Goal: Contribute content

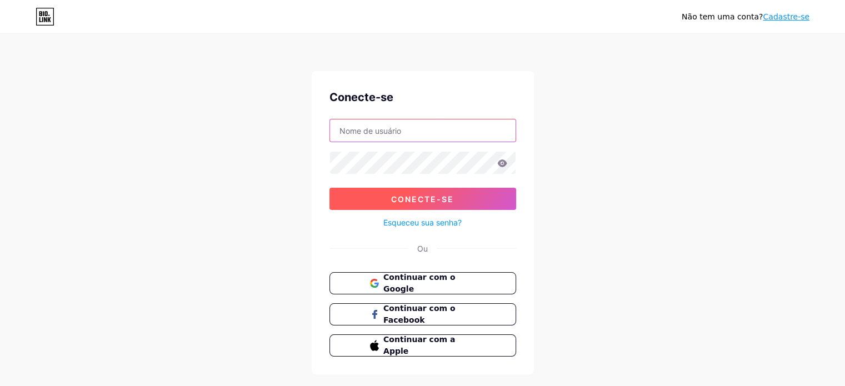
type input "[EMAIL_ADDRESS][DOMAIN_NAME]"
click at [389, 197] on button "Conecte-se" at bounding box center [422, 199] width 187 height 22
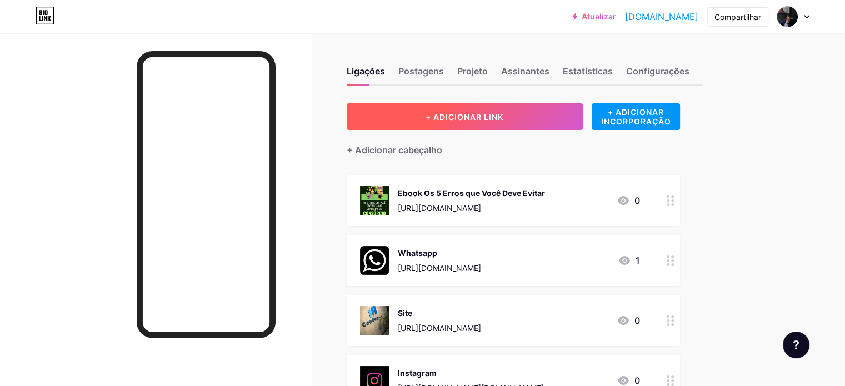
click at [503, 117] on font "+ ADICIONAR LINK" at bounding box center [464, 116] width 78 height 9
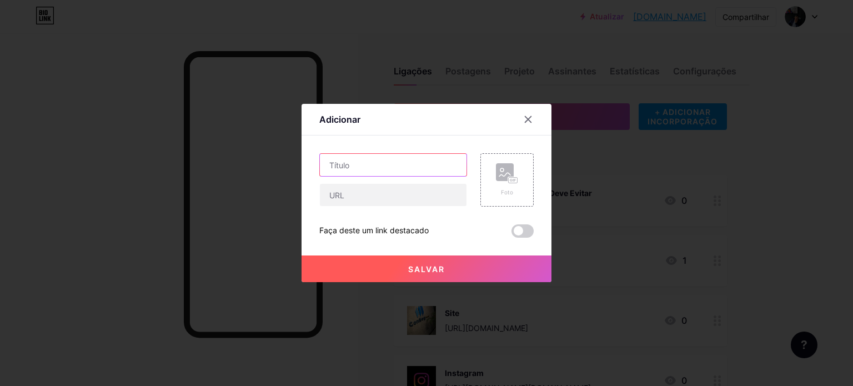
click at [425, 158] on input "text" at bounding box center [393, 165] width 147 height 22
type input "Y"
type input "Canal Consórcio Prático"
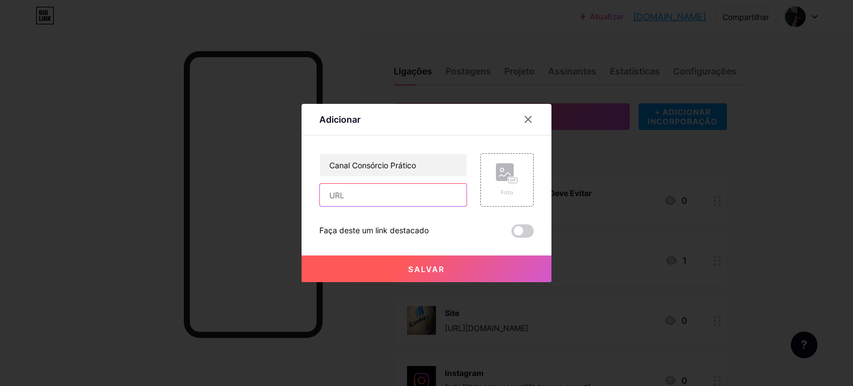
click at [402, 197] on input "text" at bounding box center [393, 195] width 147 height 22
paste input "[DOMAIN_NAME][URL][DOMAIN_NAME]"
type input "[DOMAIN_NAME][URL][DOMAIN_NAME]"
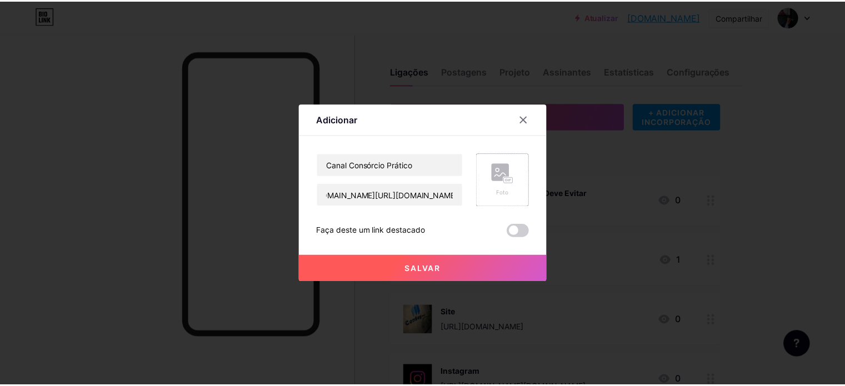
scroll to position [0, 0]
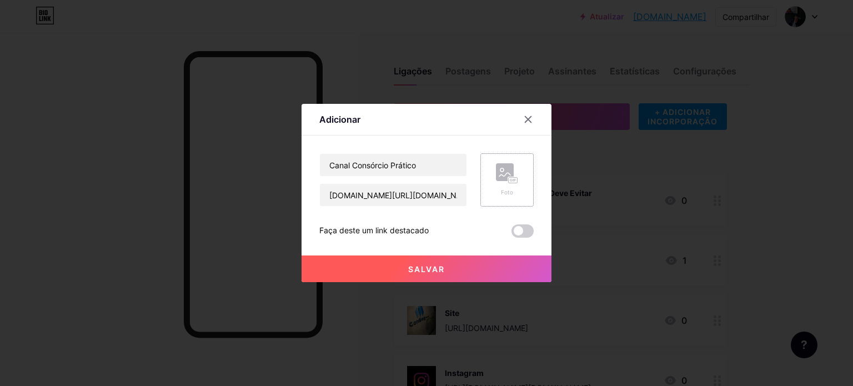
click at [516, 185] on div "Foto" at bounding box center [507, 179] width 22 height 33
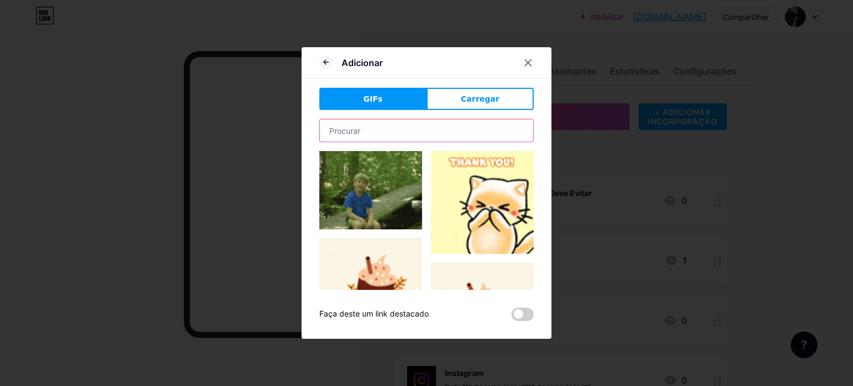
click at [413, 132] on input "text" at bounding box center [426, 130] width 213 height 22
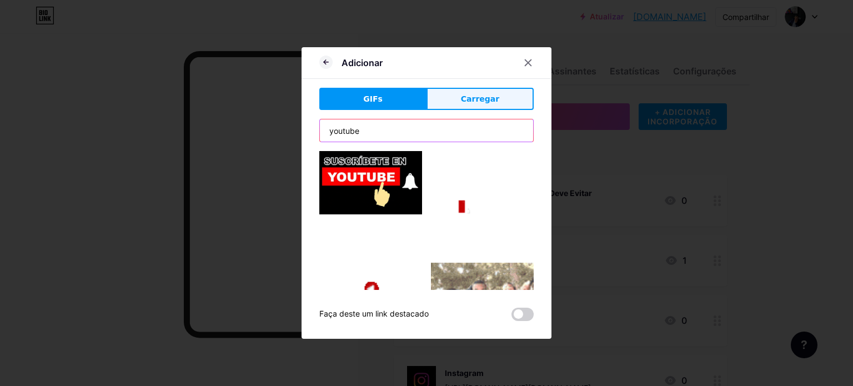
type input "youtube"
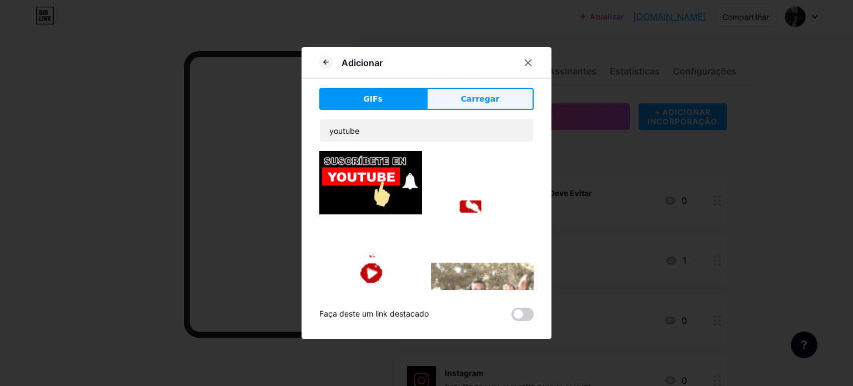
click at [459, 100] on button "Carregar" at bounding box center [479, 99] width 107 height 22
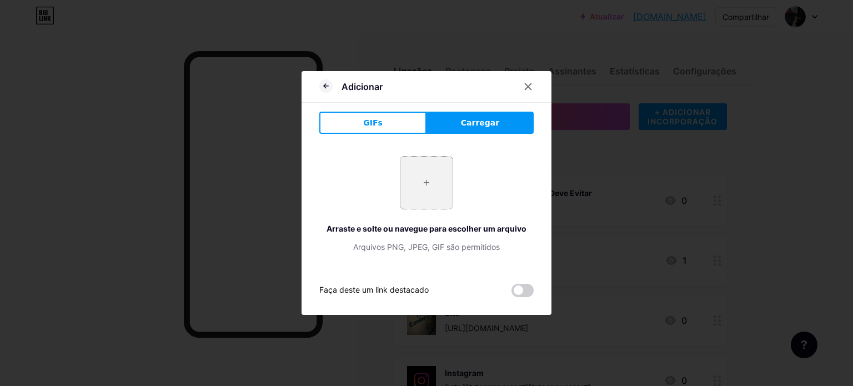
click at [431, 180] on input "file" at bounding box center [426, 183] width 52 height 52
click at [418, 188] on input "file" at bounding box center [426, 183] width 52 height 52
type input "C:\fakepath\Cópia de Dark Blue Minimalist Simple Inspirational Desktop Wallpape…"
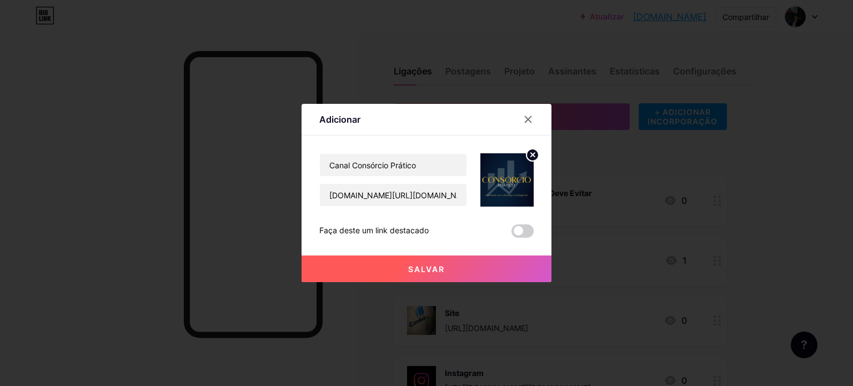
click at [521, 228] on span at bounding box center [522, 230] width 22 height 13
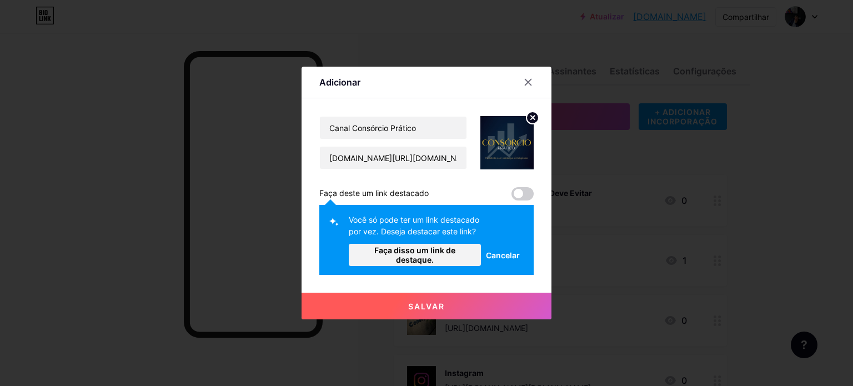
click at [446, 304] on button "Salvar" at bounding box center [426, 306] width 250 height 27
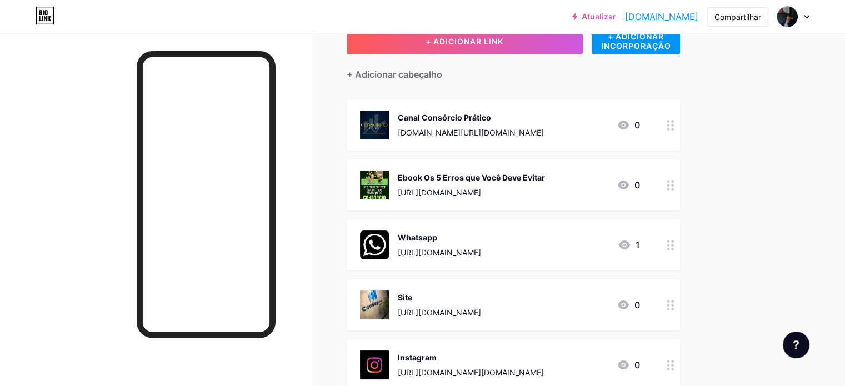
scroll to position [111, 0]
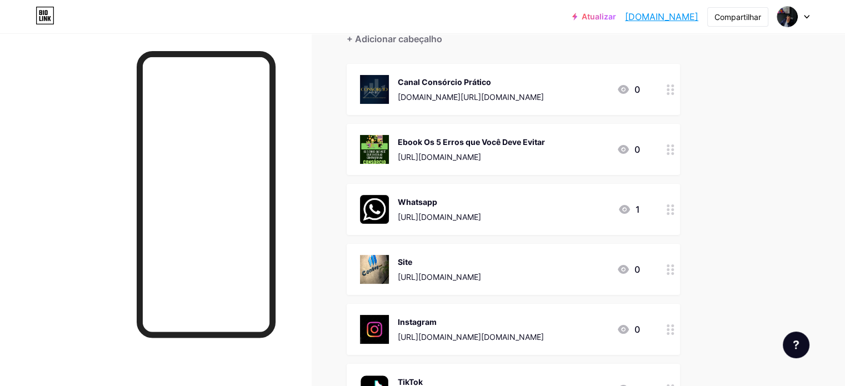
click at [630, 209] on icon at bounding box center [624, 209] width 11 height 9
click at [630, 205] on icon at bounding box center [624, 209] width 11 height 9
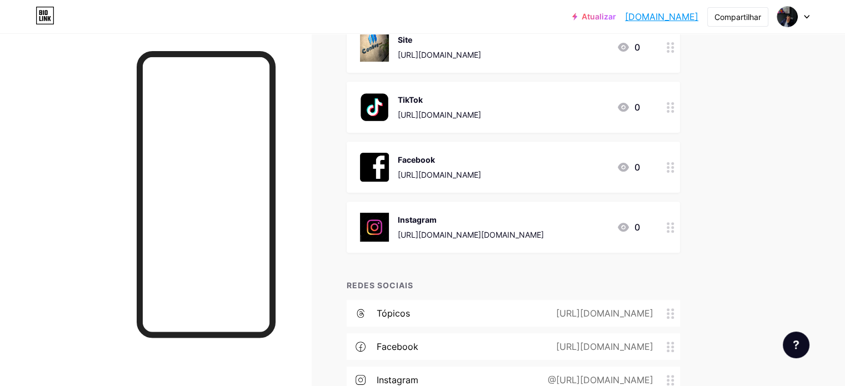
scroll to position [0, 0]
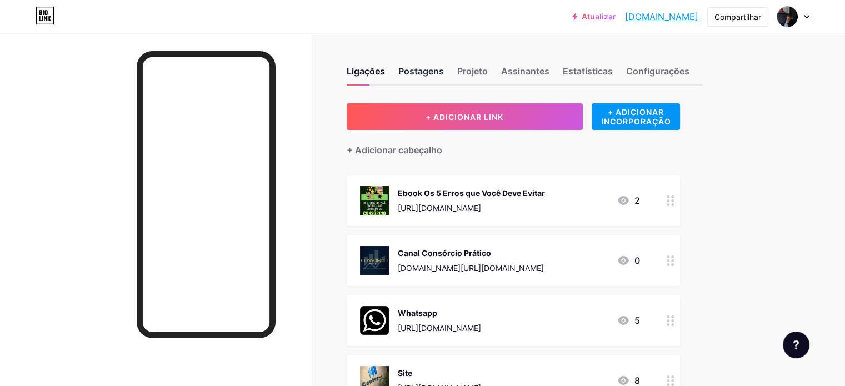
click at [444, 67] on font "Postagens" at bounding box center [421, 71] width 46 height 11
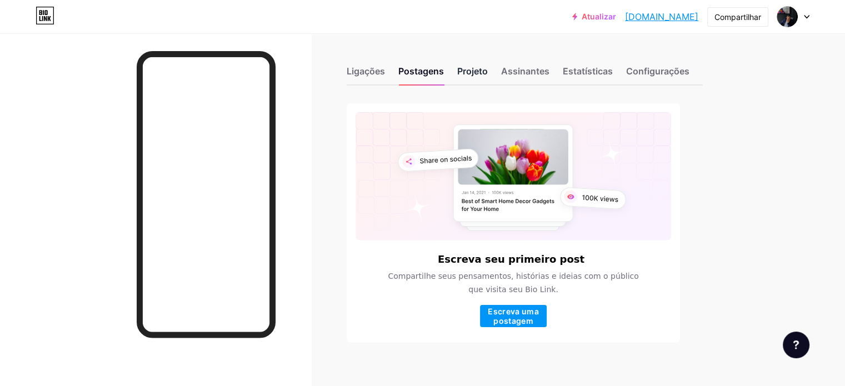
click at [488, 68] on font "Projeto" at bounding box center [472, 71] width 31 height 11
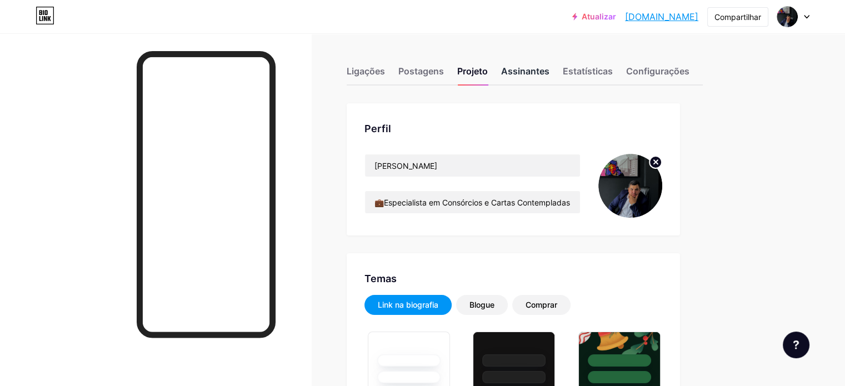
click at [549, 68] on font "Assinantes" at bounding box center [525, 71] width 48 height 11
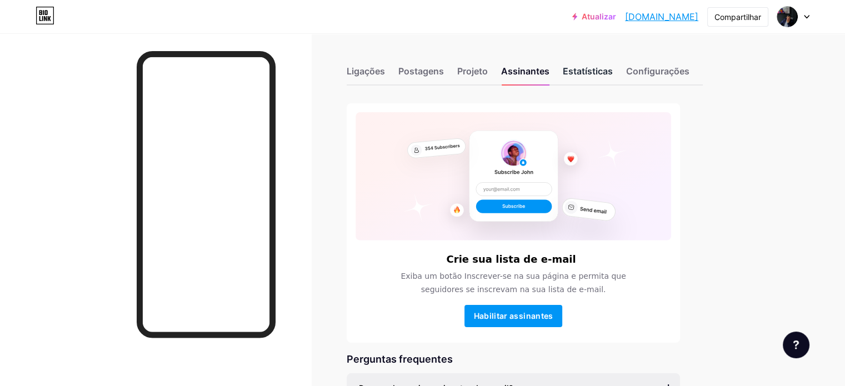
click at [612, 68] on font "Estatísticas" at bounding box center [587, 71] width 50 height 11
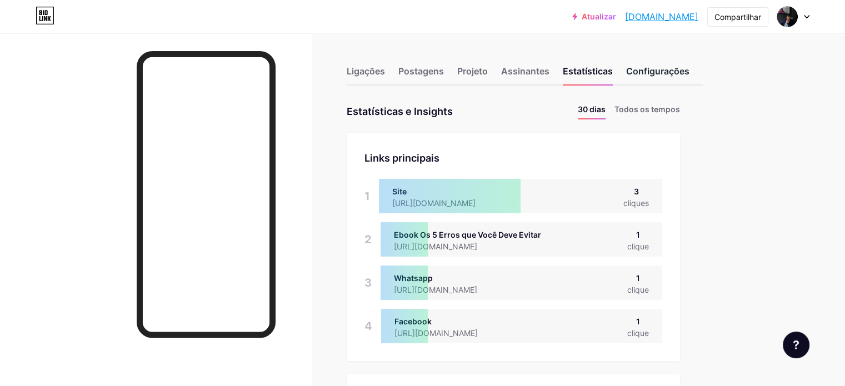
click at [689, 74] on font "Configurações" at bounding box center [657, 71] width 63 height 11
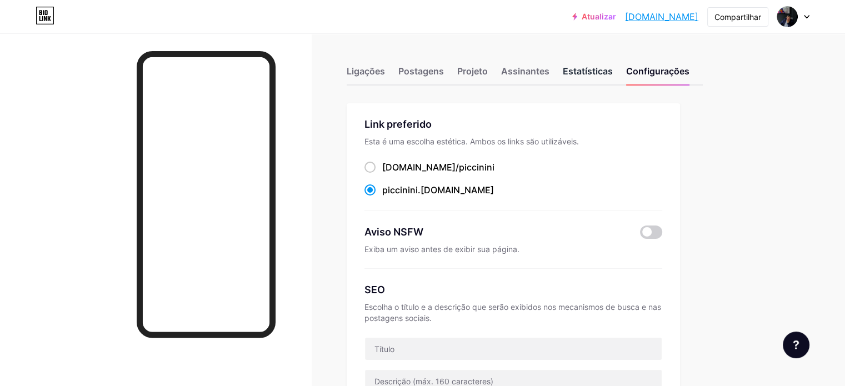
click at [612, 70] on font "Estatísticas" at bounding box center [587, 71] width 50 height 11
